Goal: Transaction & Acquisition: Download file/media

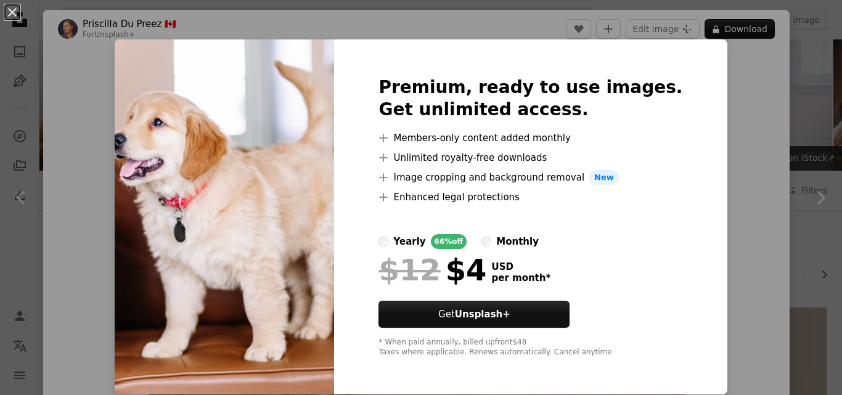
scroll to position [1725, 0]
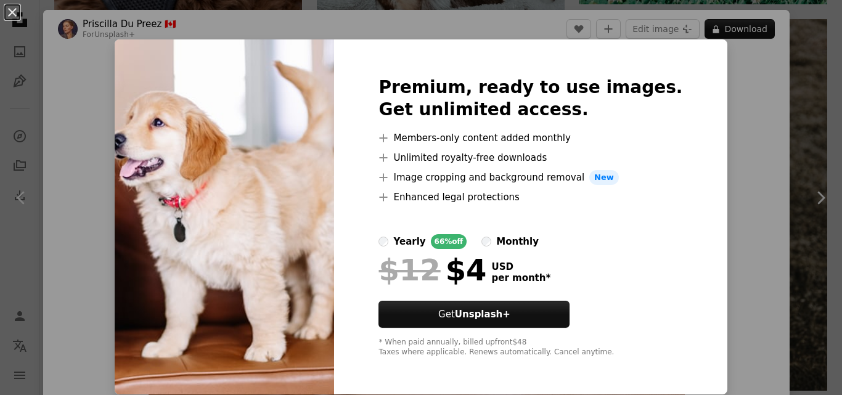
click at [279, 272] on img at bounding box center [224, 216] width 219 height 355
click at [720, 84] on div "An X shape Premium, ready to use images. Get unlimited access. A plus sign Memb…" at bounding box center [421, 197] width 842 height 395
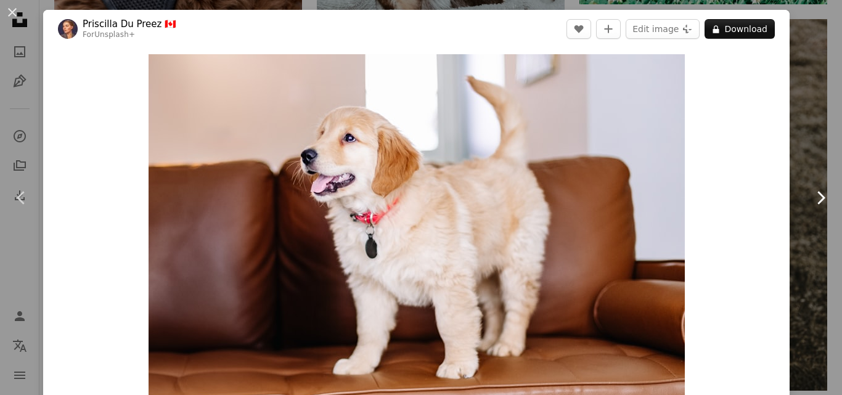
click at [814, 193] on icon "Chevron right" at bounding box center [820, 198] width 20 height 20
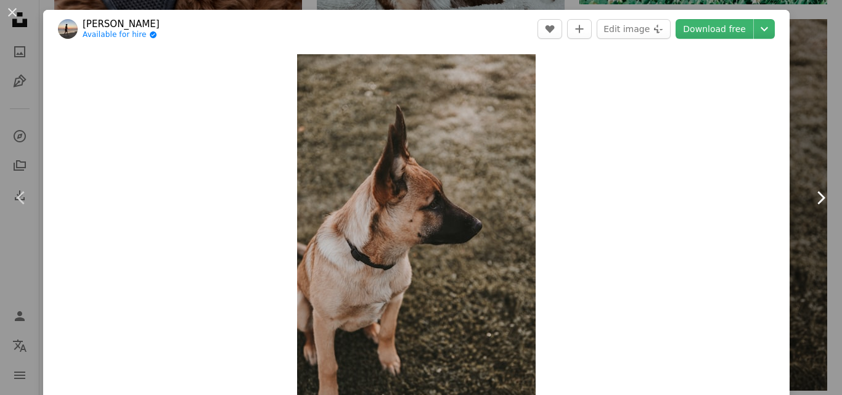
click at [814, 193] on icon "Chevron right" at bounding box center [820, 198] width 20 height 20
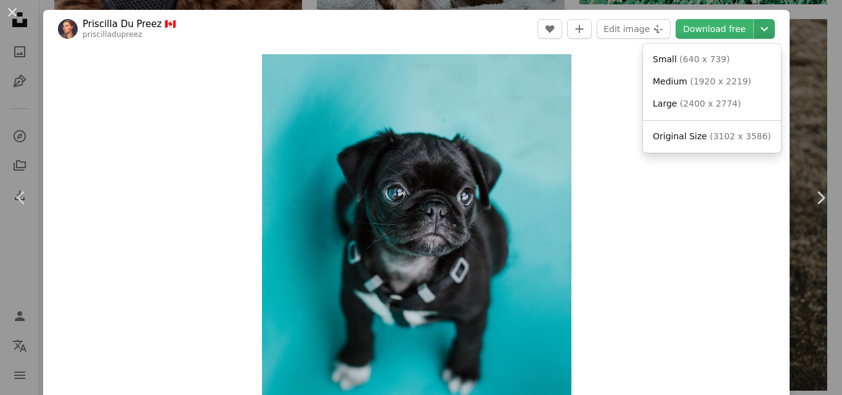
click at [759, 31] on icon "Chevron down" at bounding box center [764, 29] width 20 height 15
click at [616, 103] on dialog "An X shape Chevron left Chevron right [PERSON_NAME] Du Preez 🇨🇦 priscilladupree…" at bounding box center [421, 197] width 842 height 395
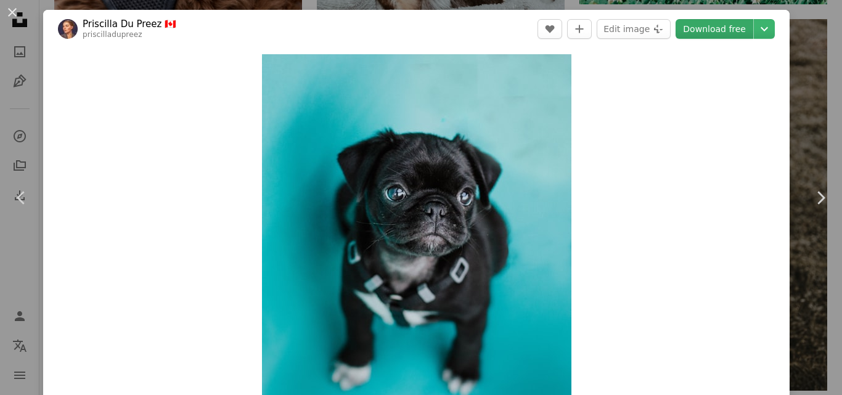
click at [708, 31] on link "Download free" at bounding box center [714, 29] width 78 height 20
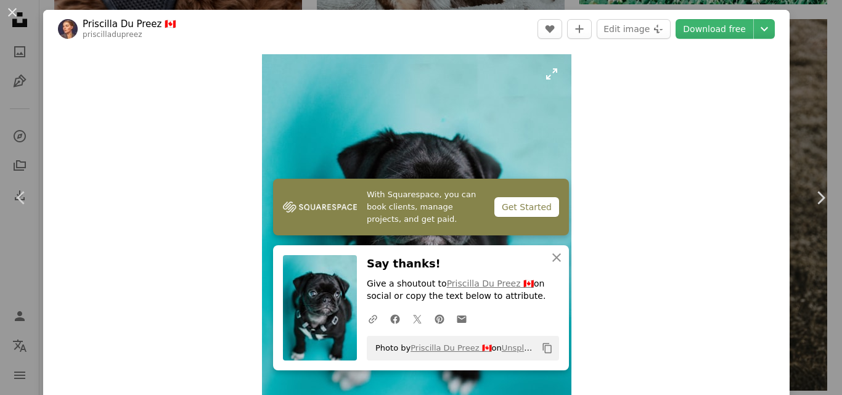
click at [471, 126] on img "Zoom in on this image" at bounding box center [416, 232] width 309 height 357
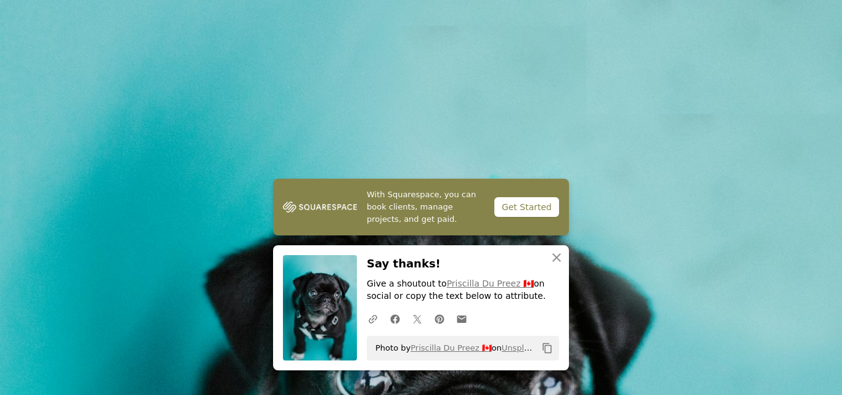
scroll to position [279, 0]
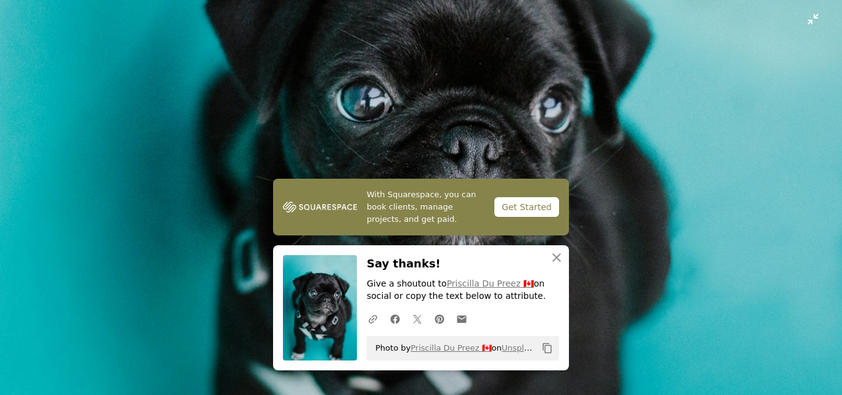
click at [731, 99] on img "Zoom out on this image" at bounding box center [420, 207] width 843 height 975
